Goal: Entertainment & Leisure: Consume media (video, audio)

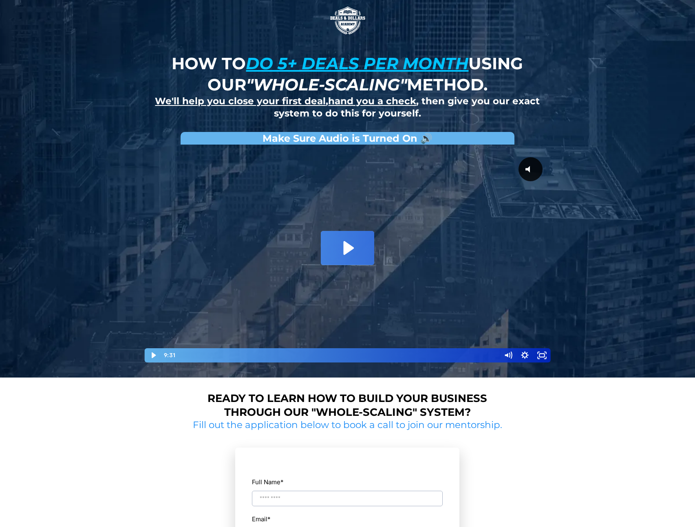
click at [350, 244] on icon "Play Video: David Choi - Whole-Scaling VSL V.2 (short)" at bounding box center [347, 248] width 53 height 34
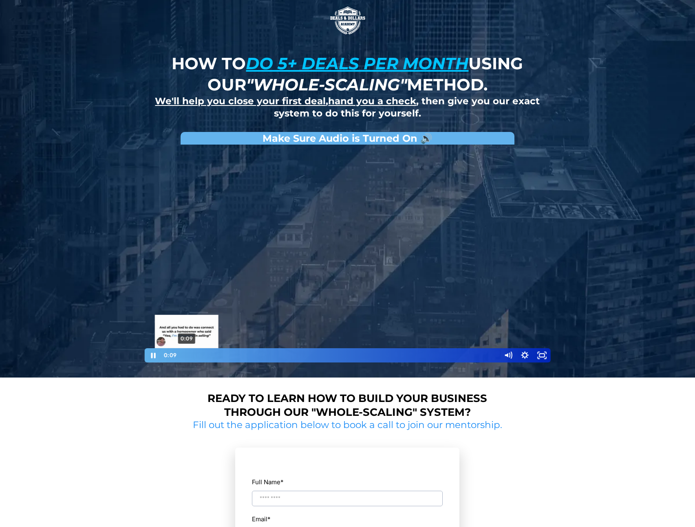
click at [187, 354] on div "Playbar" at bounding box center [186, 355] width 5 height 5
click at [525, 355] on icon "Show settings menu" at bounding box center [524, 355] width 17 height 14
click at [526, 327] on span "1x" at bounding box center [535, 326] width 21 height 14
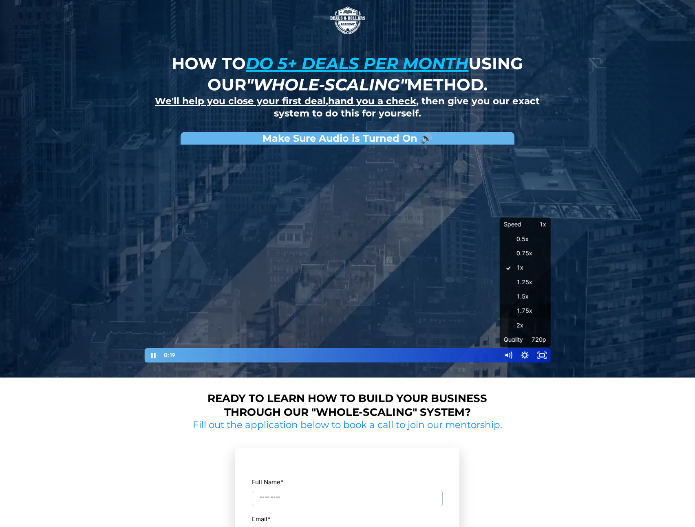
click at [526, 311] on label "1.75x" at bounding box center [524, 311] width 51 height 15
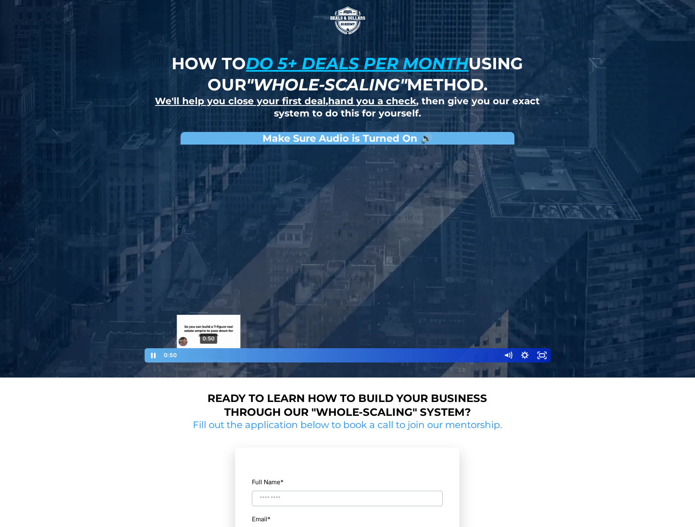
click at [209, 356] on div "0:50" at bounding box center [338, 355] width 314 height 14
click at [218, 354] on div "1:07" at bounding box center [338, 355] width 314 height 14
click at [233, 353] on div "1:33" at bounding box center [338, 355] width 314 height 14
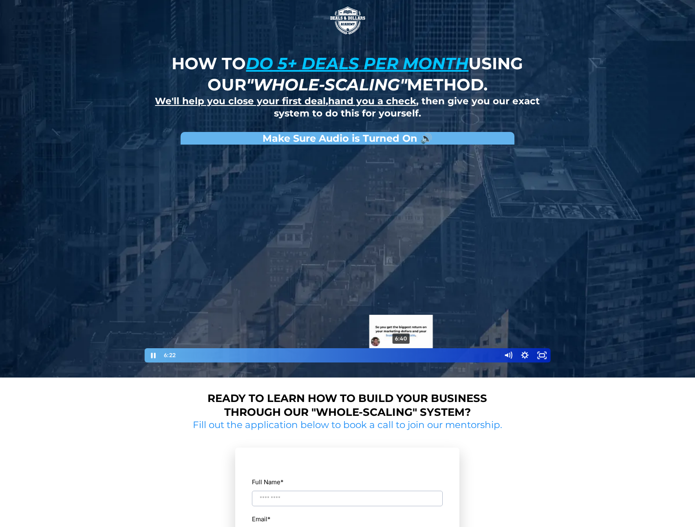
click at [401, 354] on div "6:40" at bounding box center [338, 355] width 314 height 14
click at [475, 313] on div at bounding box center [347, 256] width 407 height 215
